Goal: Browse casually

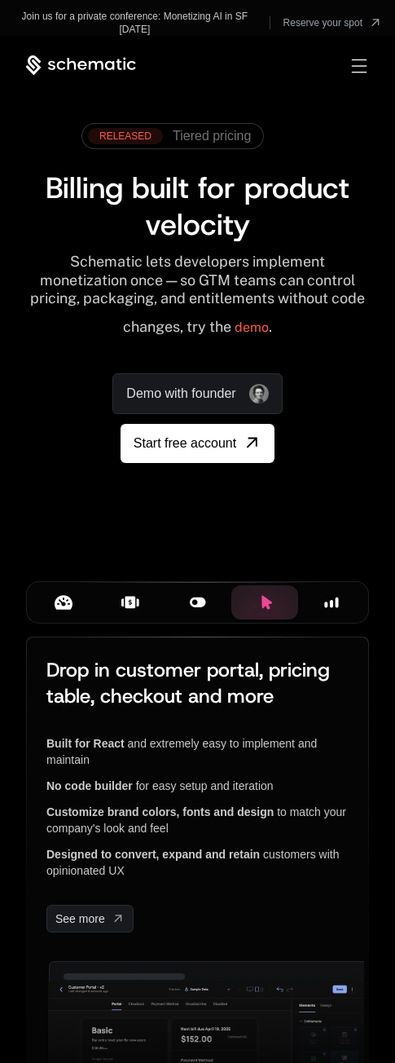
click at [357, 68] on div "Toggle menu" at bounding box center [359, 66] width 15 height 14
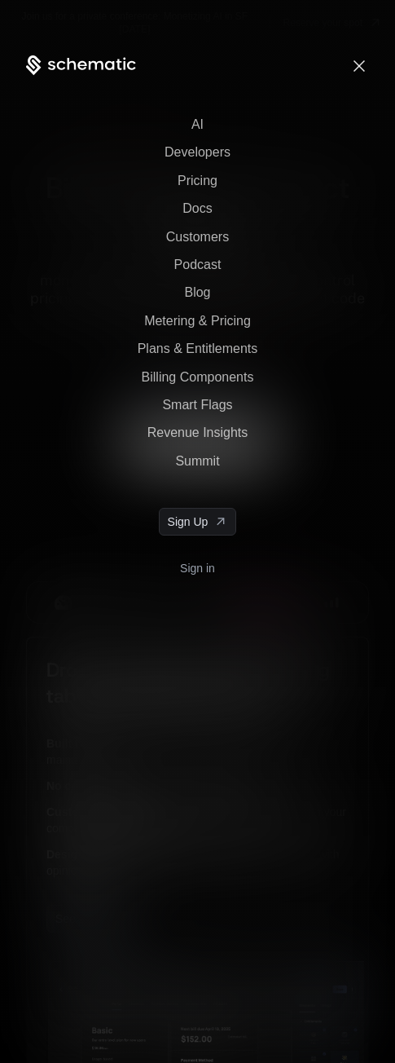
click at [357, 68] on span "Toggle menu" at bounding box center [359, 65] width 11 height 11
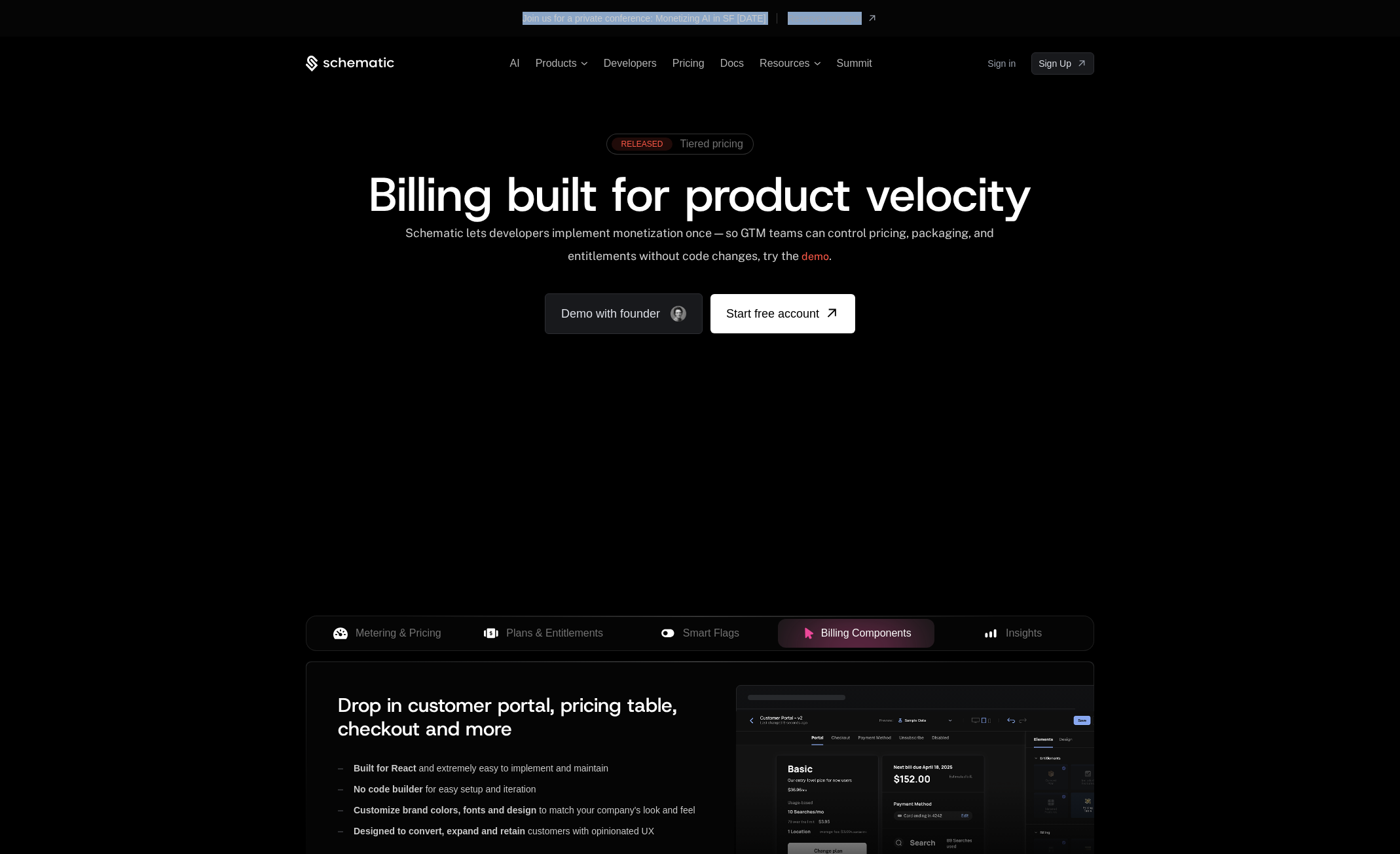
drag, startPoint x: 556, startPoint y: 38, endPoint x: 802, endPoint y: -48, distance: 260.6
click at [802, 37] on div "AI Products Developers Pricing Docs Resources Summit Sign in Sign Up RELEASED T…" at bounding box center [700, 529] width 1400 height 985
click at [32, 256] on div "AI Products Developers Pricing Docs Resources Summit Sign in Sign Up RELEASED T…" at bounding box center [700, 233] width 1400 height 392
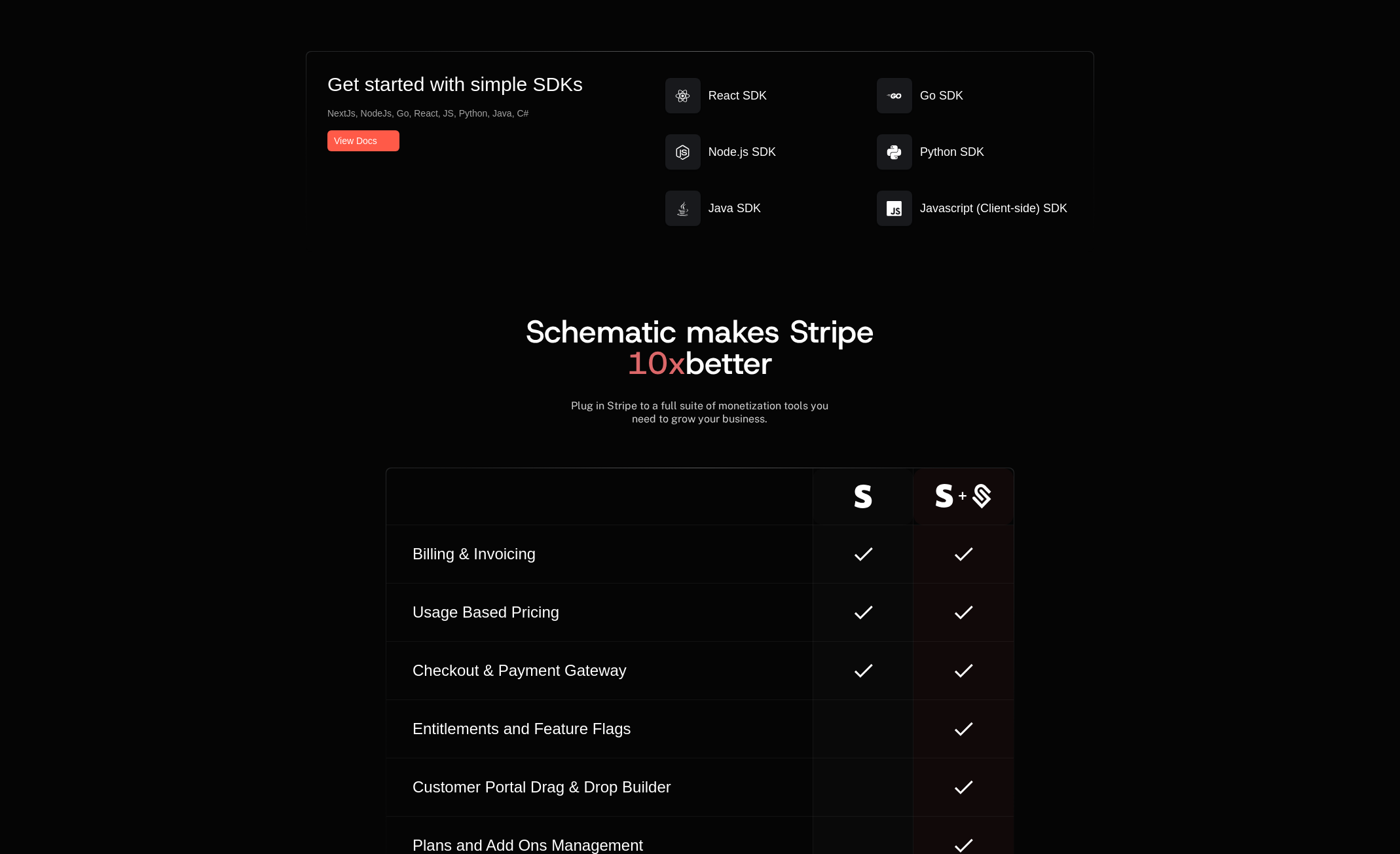
scroll to position [6348, 0]
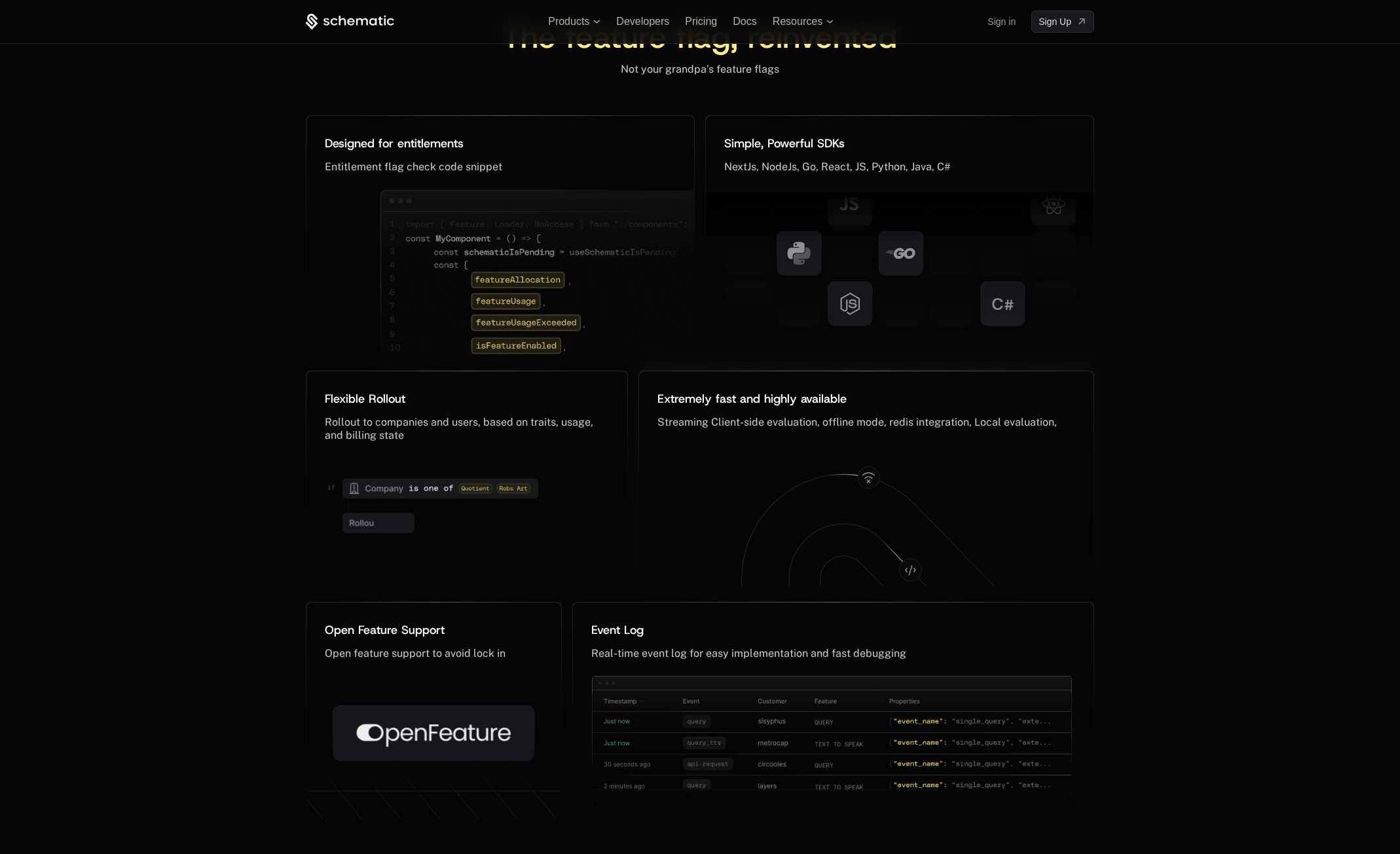
drag, startPoint x: 831, startPoint y: 464, endPoint x: 757, endPoint y: 518, distance: 91.6
click at [757, 518] on icon at bounding box center [880, 564] width 279 height 181
